Goal: Task Accomplishment & Management: Complete application form

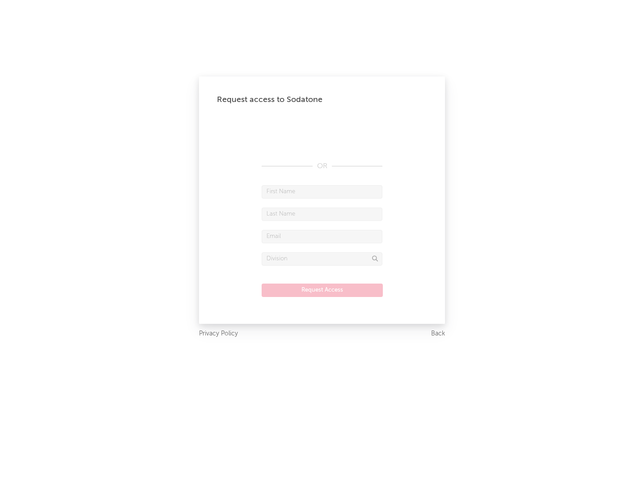
click at [322, 192] on input "text" at bounding box center [322, 191] width 121 height 13
type input "[PERSON_NAME]"
click at [322, 214] on input "text" at bounding box center [322, 214] width 121 height 13
type input "[PERSON_NAME]"
click at [322, 236] on input "text" at bounding box center [322, 236] width 121 height 13
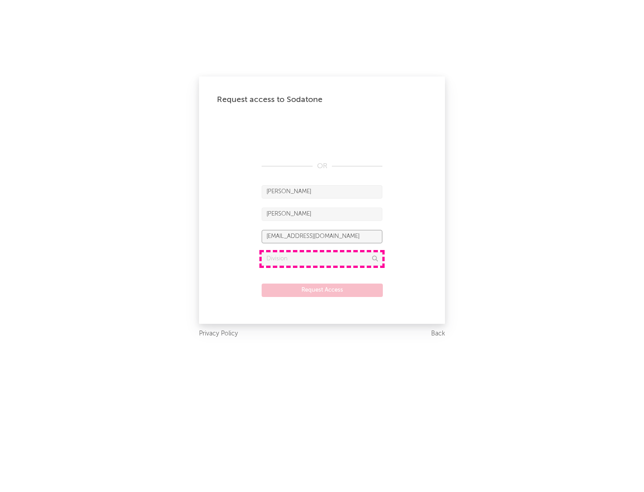
type input "[EMAIL_ADDRESS][DOMAIN_NAME]"
click at [322, 259] on input "text" at bounding box center [322, 258] width 121 height 13
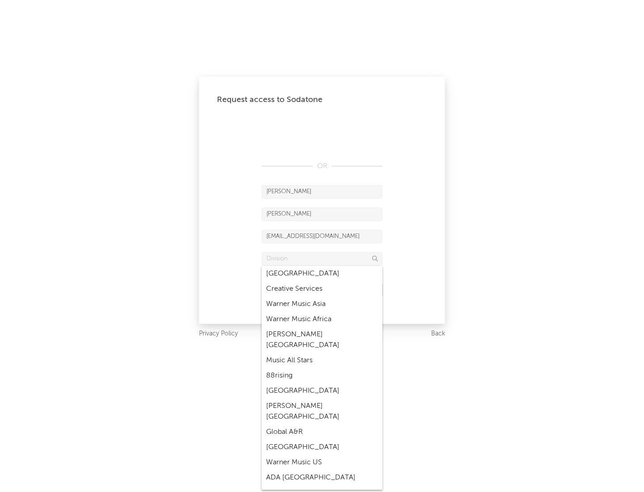
click at [322, 353] on div "Music All Stars" at bounding box center [322, 360] width 121 height 15
type input "Music All Stars"
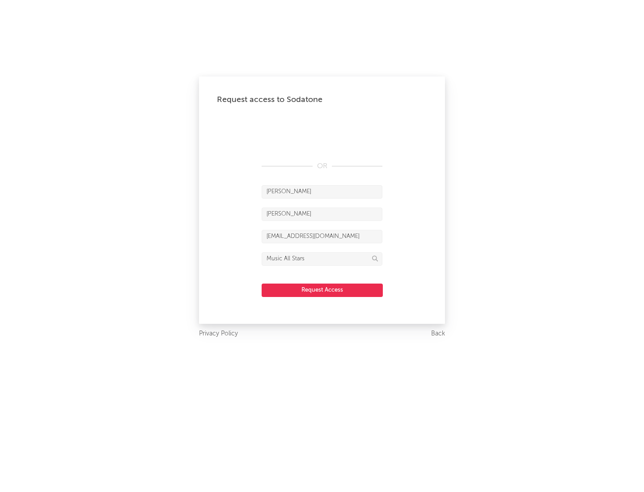
click at [322, 290] on button "Request Access" at bounding box center [322, 290] width 121 height 13
